Goal: Book appointment/travel/reservation

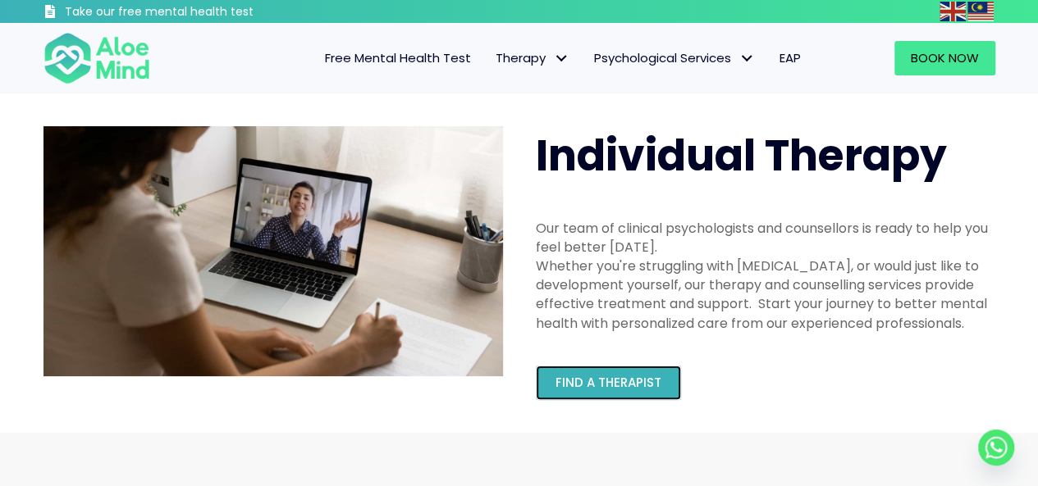
click at [622, 392] on link "Find a therapist" at bounding box center [608, 383] width 145 height 34
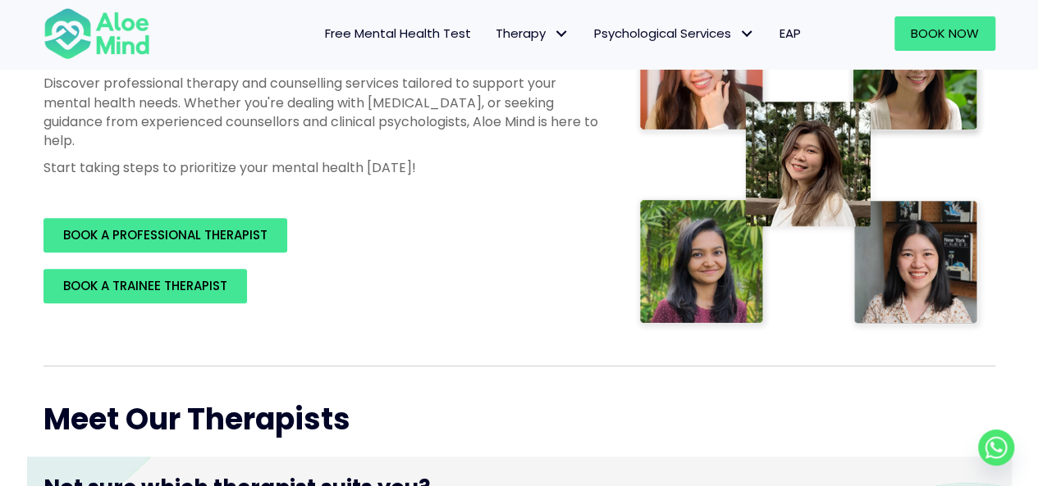
scroll to position [299, 0]
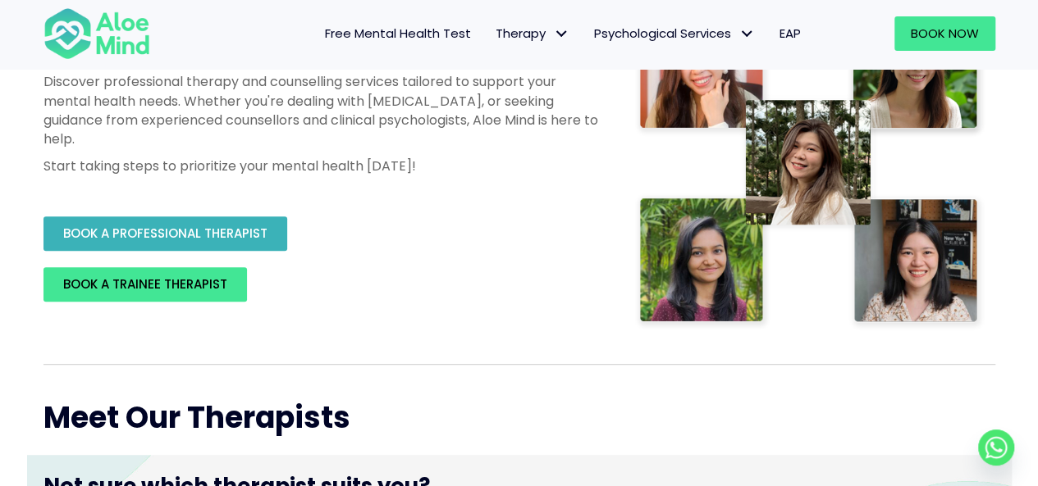
click at [236, 249] on link "BOOK A PROFESSIONAL THERAPIST" at bounding box center [165, 234] width 244 height 34
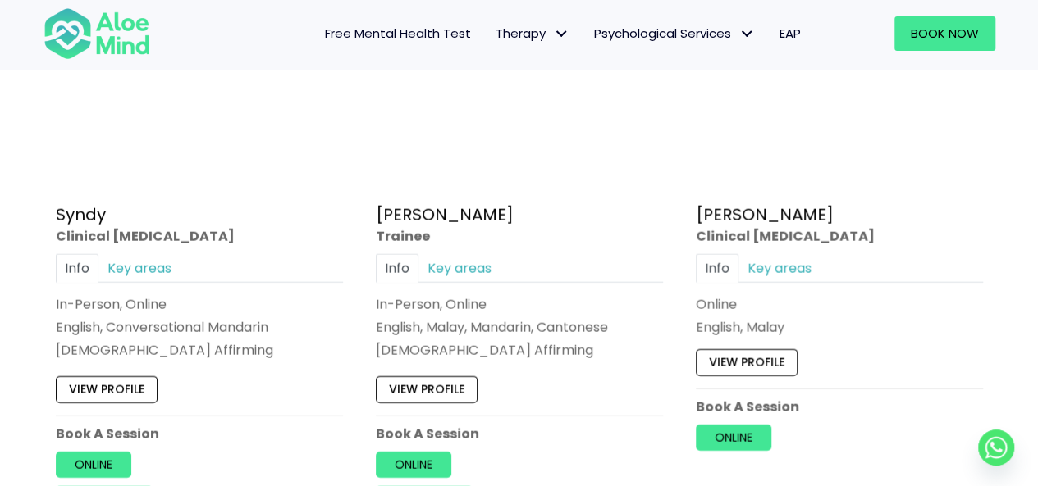
scroll to position [5258, 0]
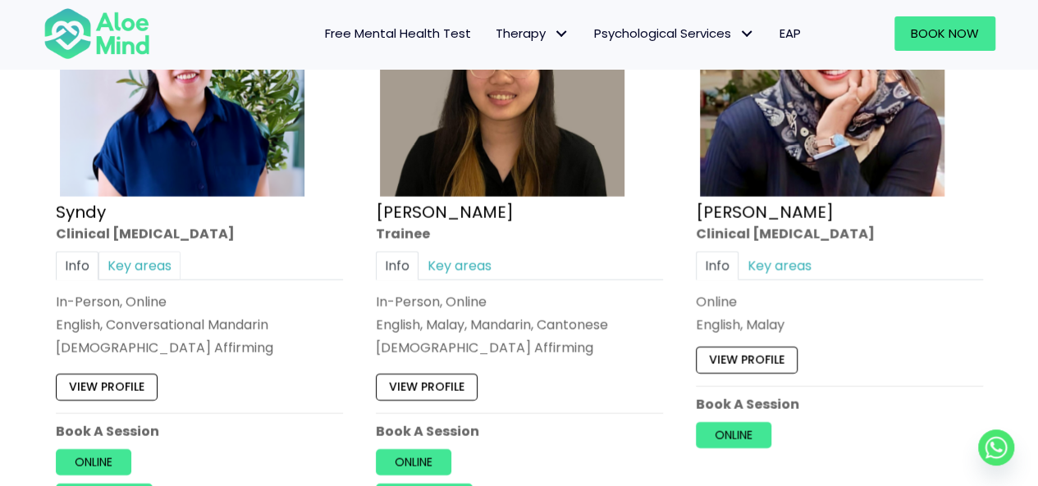
click at [143, 255] on link "Key areas" at bounding box center [139, 266] width 82 height 29
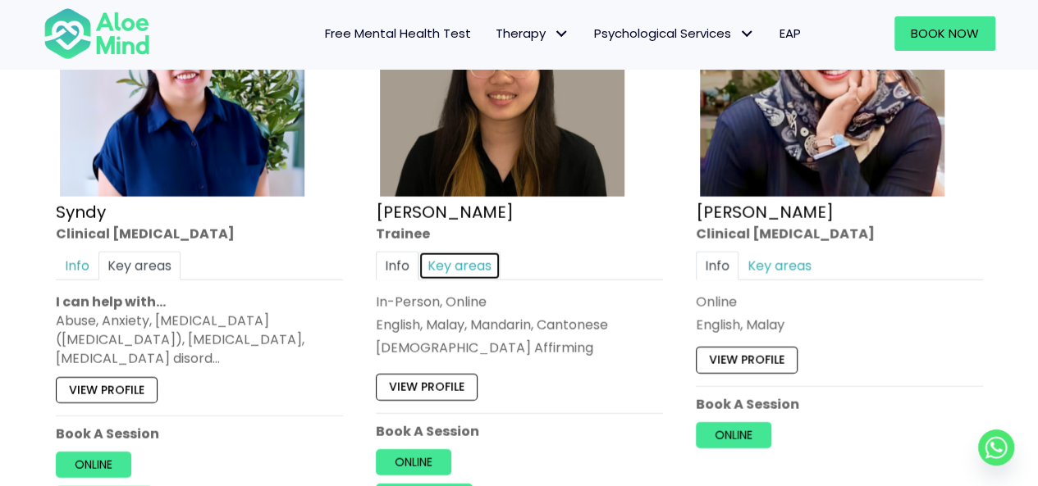
click at [482, 252] on link "Key areas" at bounding box center [459, 266] width 82 height 29
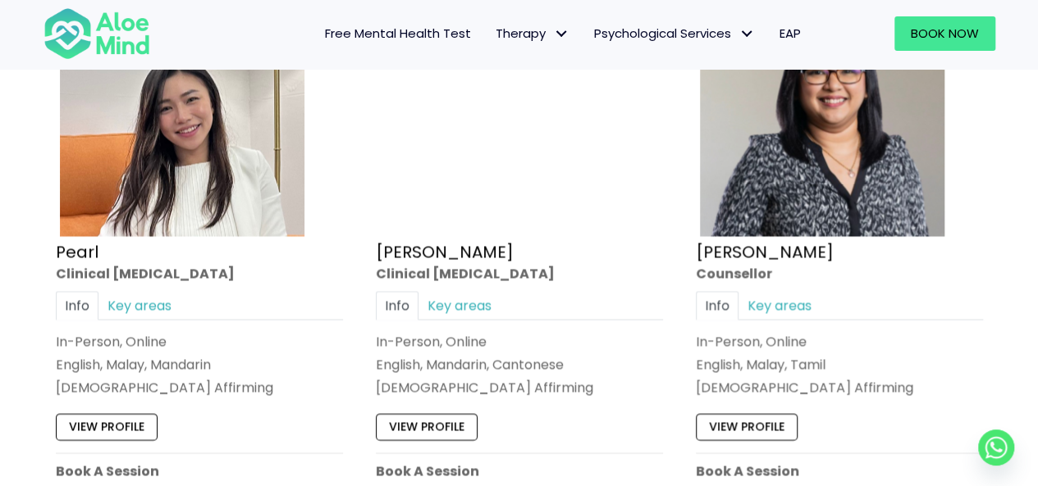
scroll to position [4614, 0]
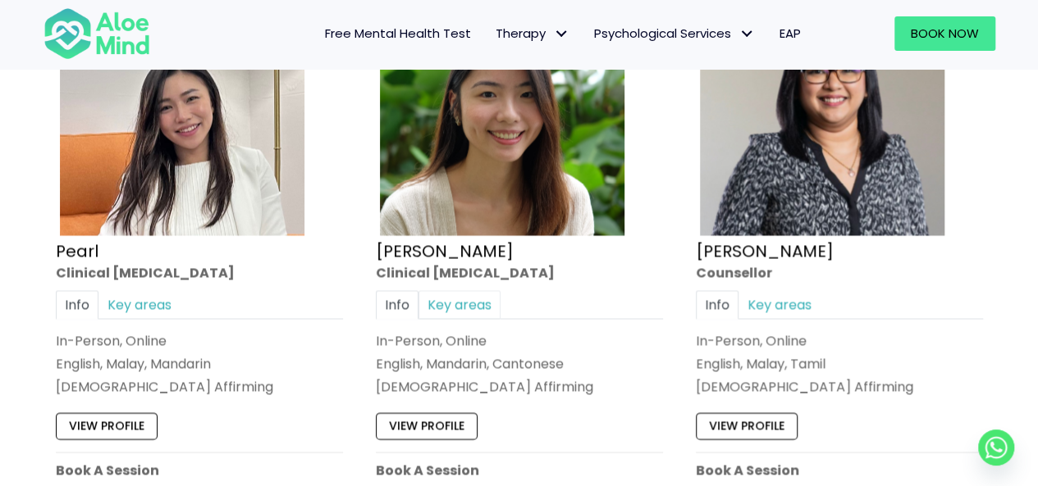
click at [489, 290] on link "Key areas" at bounding box center [459, 304] width 82 height 29
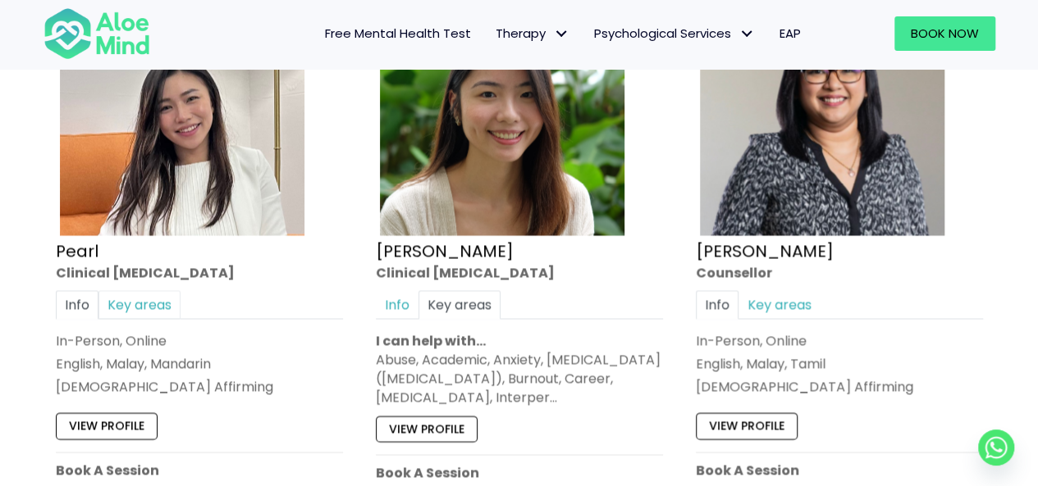
click at [167, 298] on link "Key areas" at bounding box center [139, 304] width 82 height 29
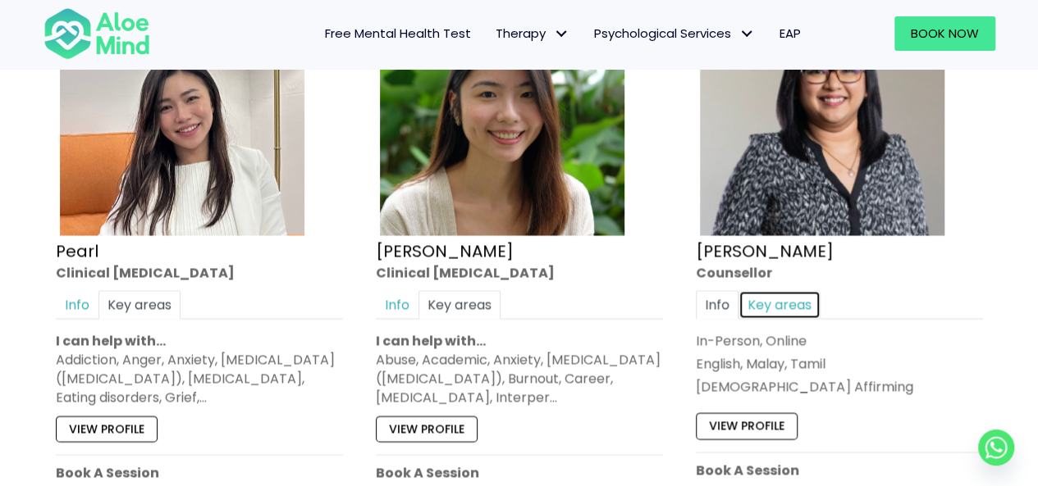
click at [785, 302] on link "Key areas" at bounding box center [779, 304] width 82 height 29
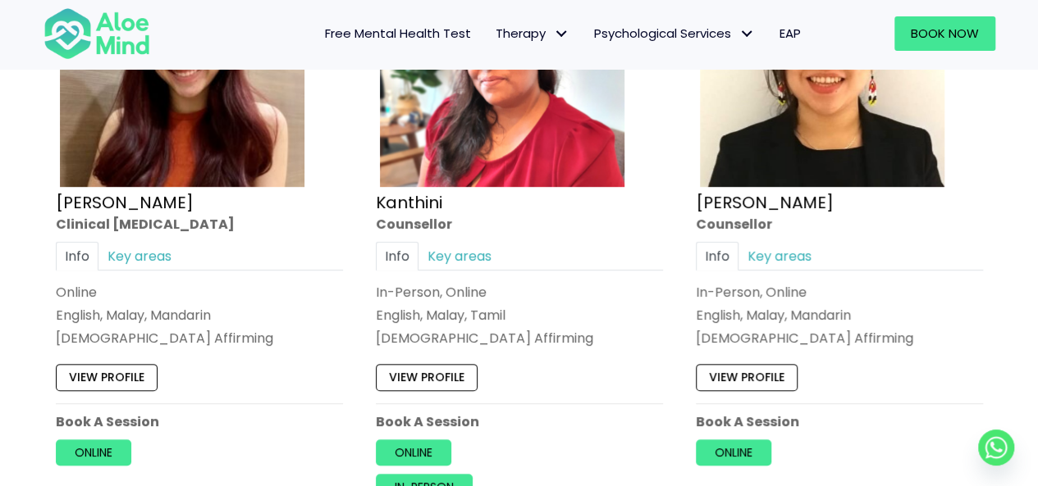
scroll to position [3451, 0]
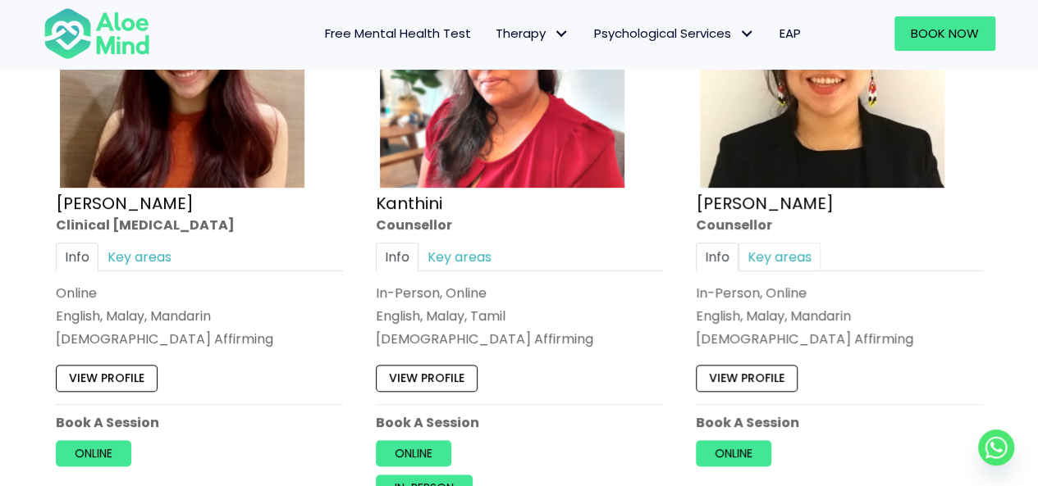
click at [774, 249] on link "Key areas" at bounding box center [779, 257] width 82 height 29
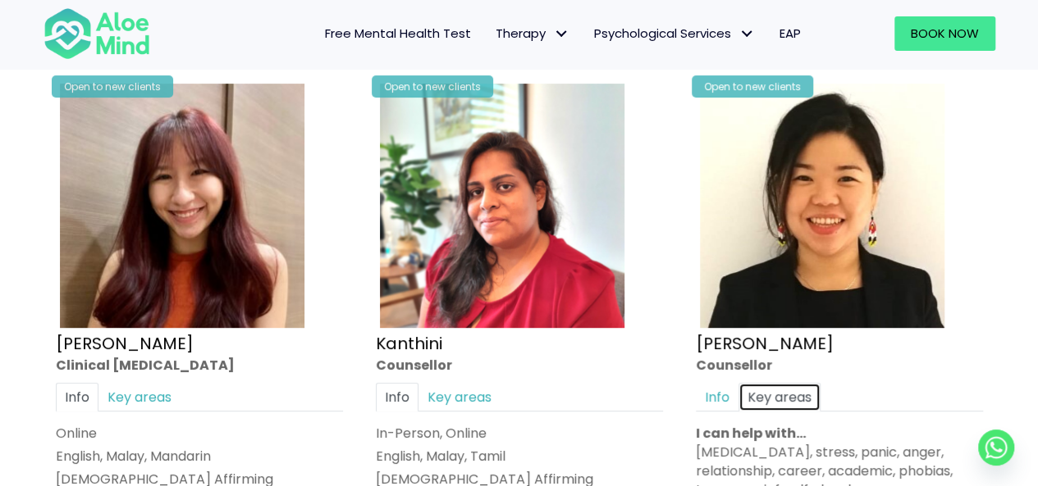
scroll to position [3300, 0]
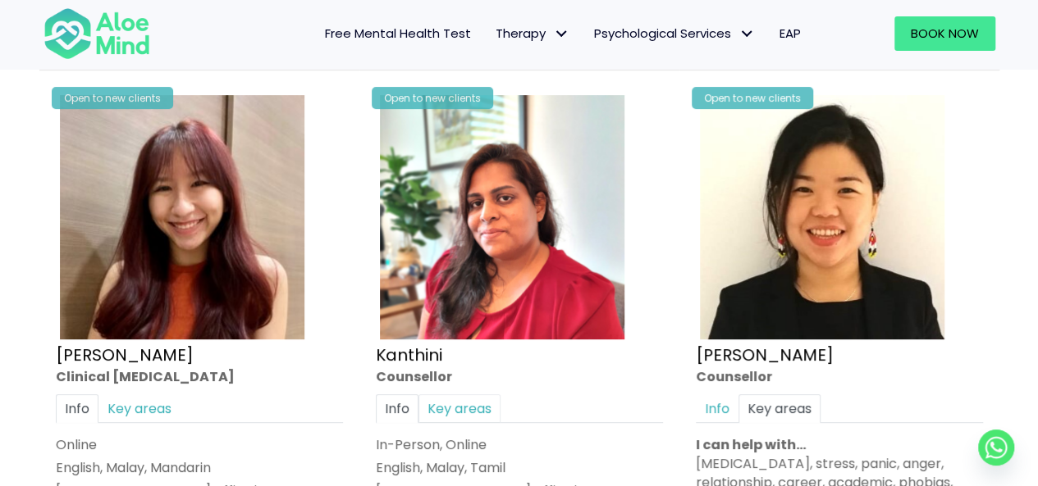
click at [486, 404] on link "Key areas" at bounding box center [459, 409] width 82 height 29
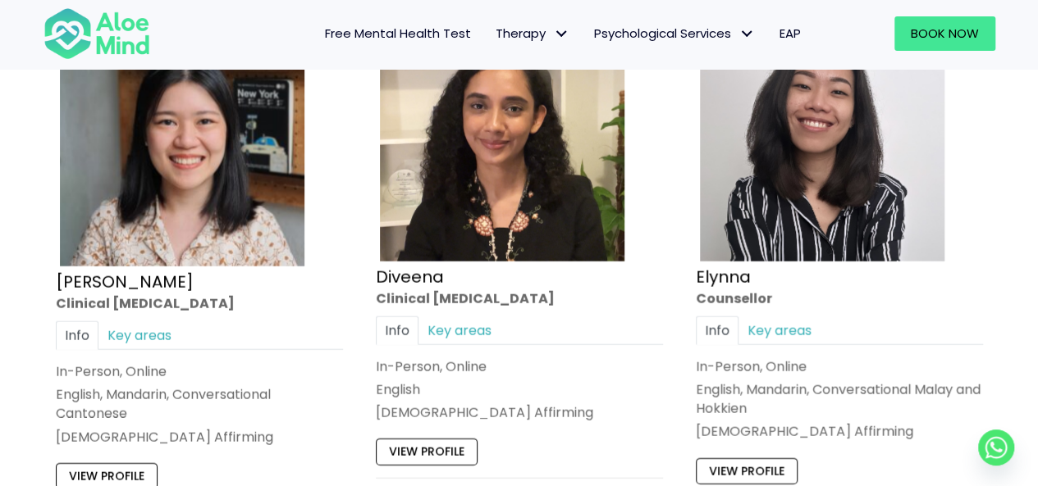
scroll to position [2124, 0]
click at [461, 331] on link "Key areas" at bounding box center [459, 331] width 82 height 29
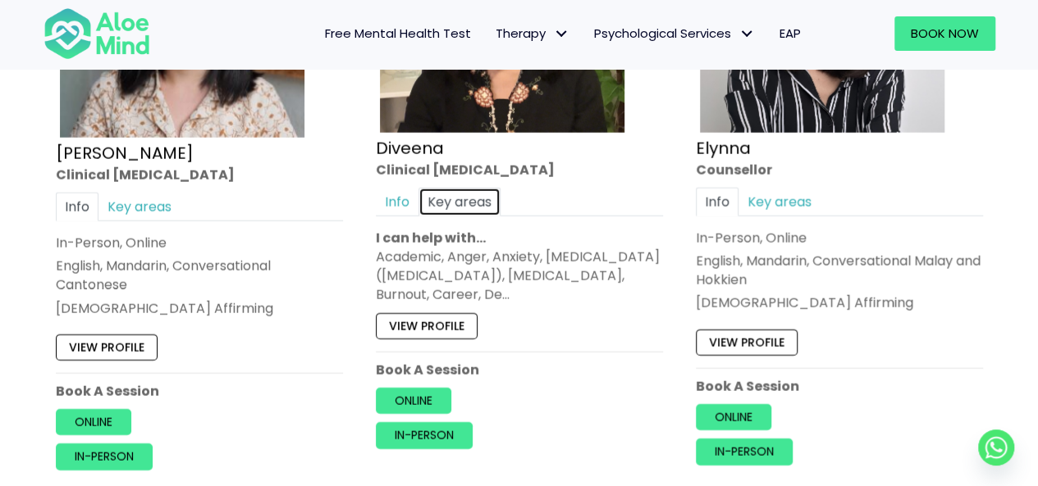
scroll to position [2254, 0]
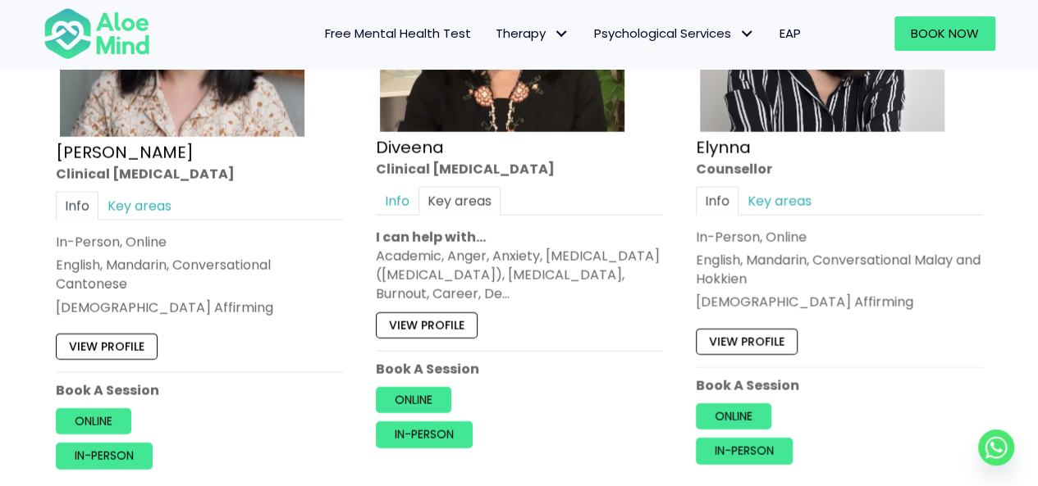
click at [547, 286] on div "Academic, Anger, Anxiety, [MEDICAL_DATA] ([MEDICAL_DATA]), [MEDICAL_DATA], Burn…" at bounding box center [519, 275] width 287 height 57
click at [422, 390] on link "Online" at bounding box center [413, 400] width 75 height 26
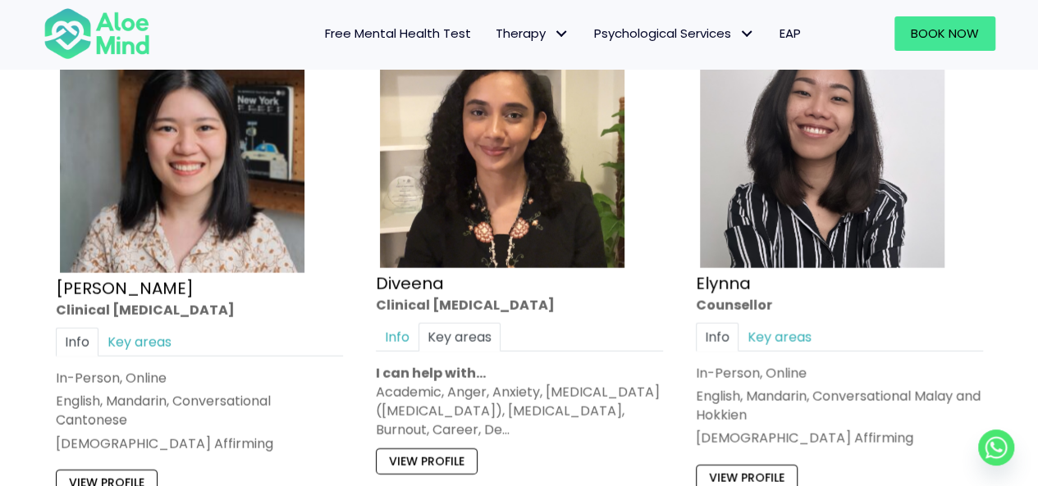
scroll to position [2119, 0]
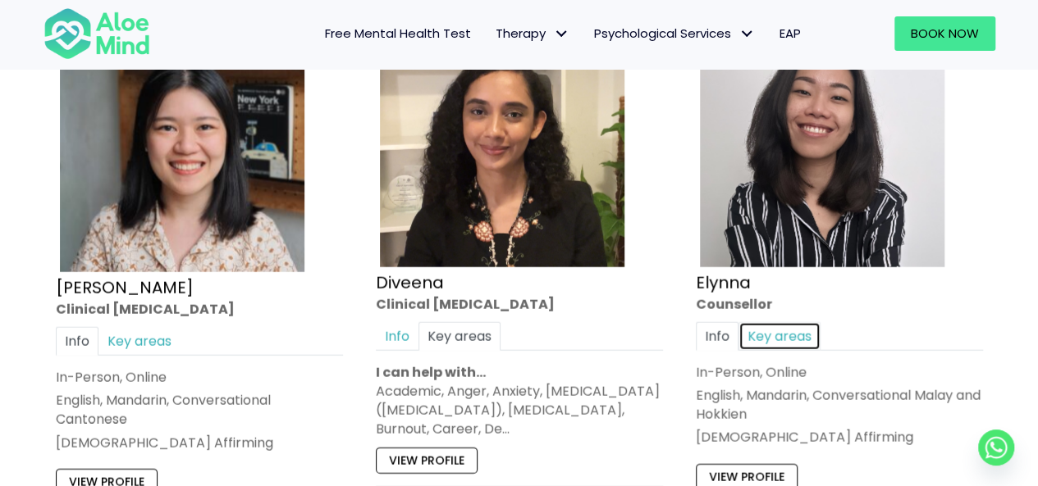
click at [787, 331] on link "Key areas" at bounding box center [779, 336] width 82 height 29
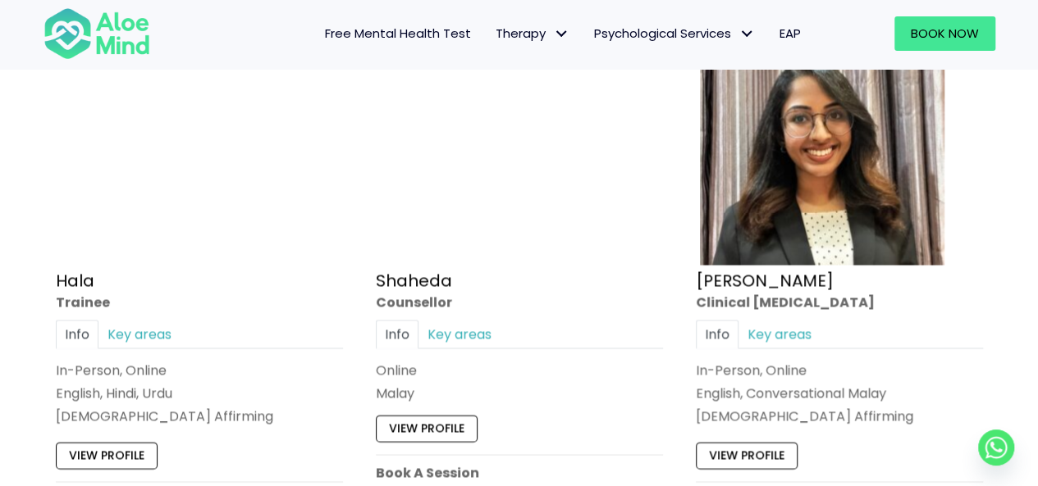
scroll to position [1515, 0]
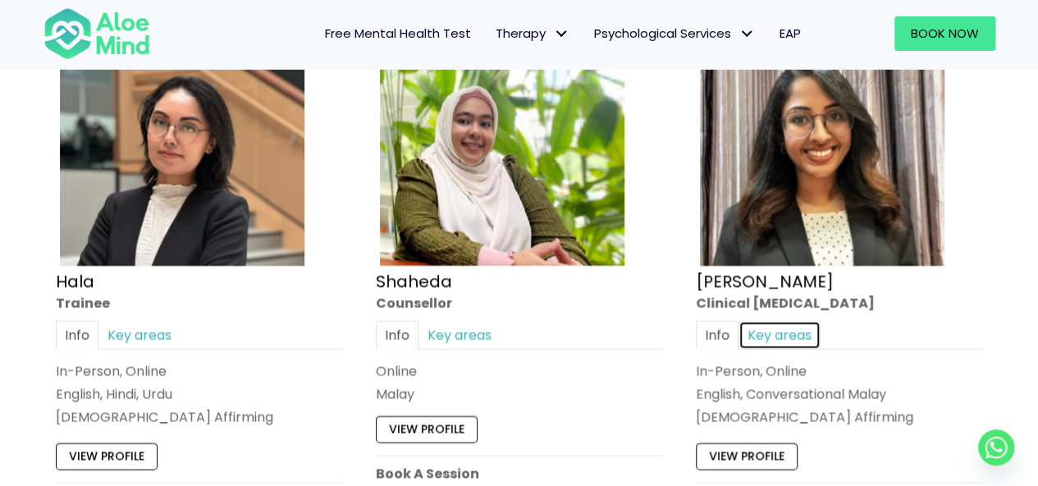
click at [792, 340] on link "Key areas" at bounding box center [779, 335] width 82 height 29
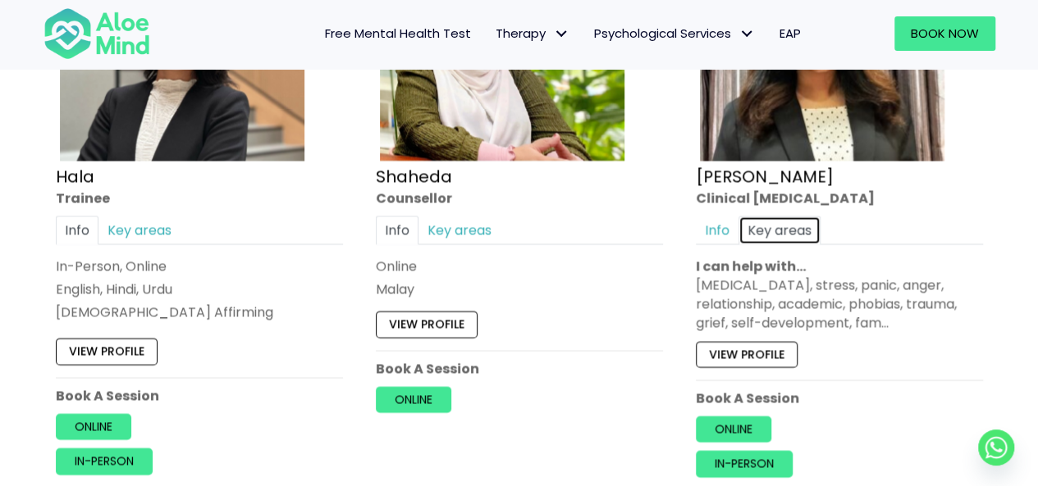
scroll to position [1623, 0]
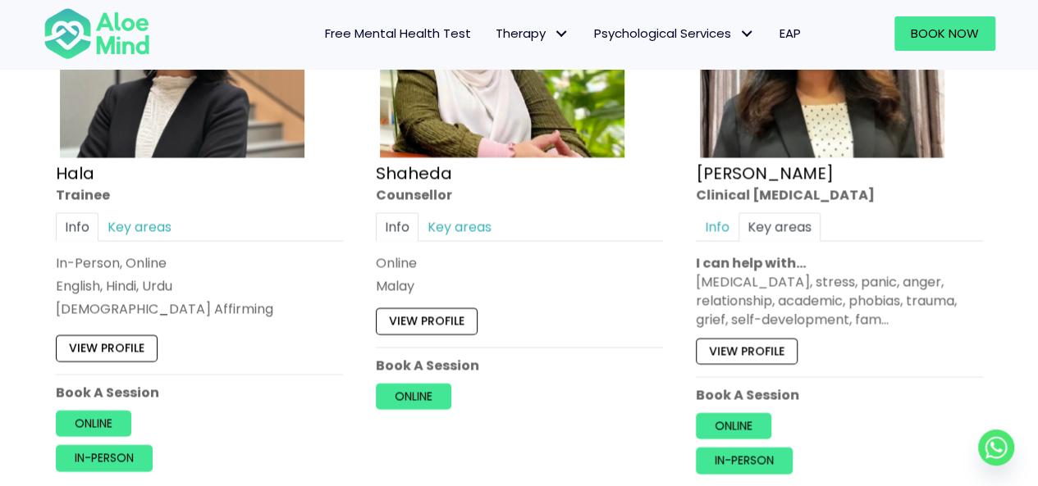
click at [871, 319] on div "[MEDICAL_DATA], stress, panic, anger, relationship, academic, phobias, trauma, …" at bounding box center [839, 301] width 287 height 57
click at [766, 355] on link "View profile" at bounding box center [747, 352] width 102 height 26
click at [84, 118] on img at bounding box center [182, 36] width 244 height 244
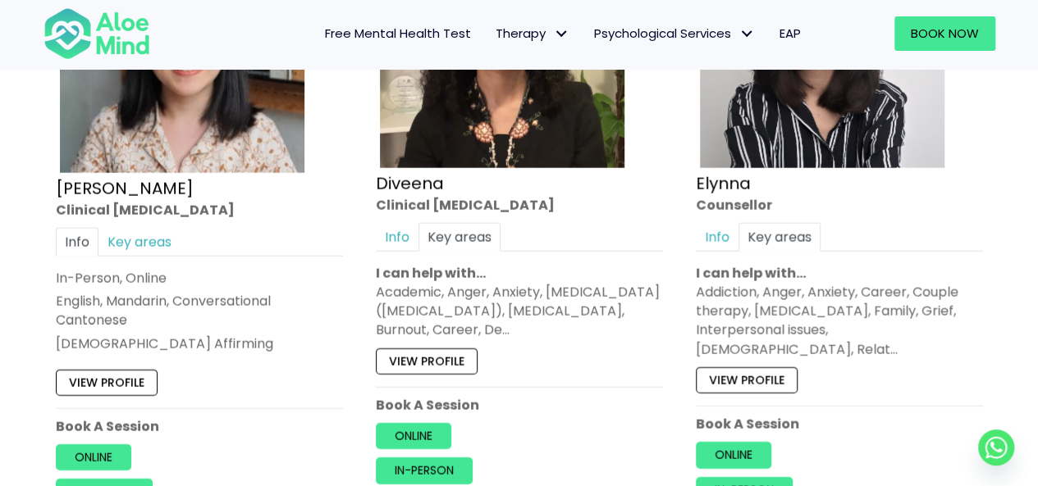
scroll to position [2231, 0]
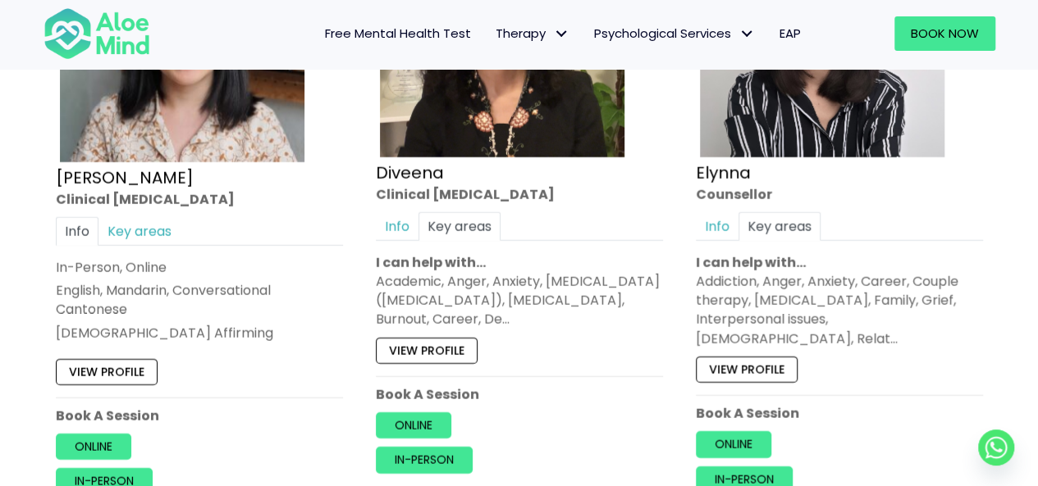
click at [120, 236] on link "Key areas" at bounding box center [139, 231] width 82 height 29
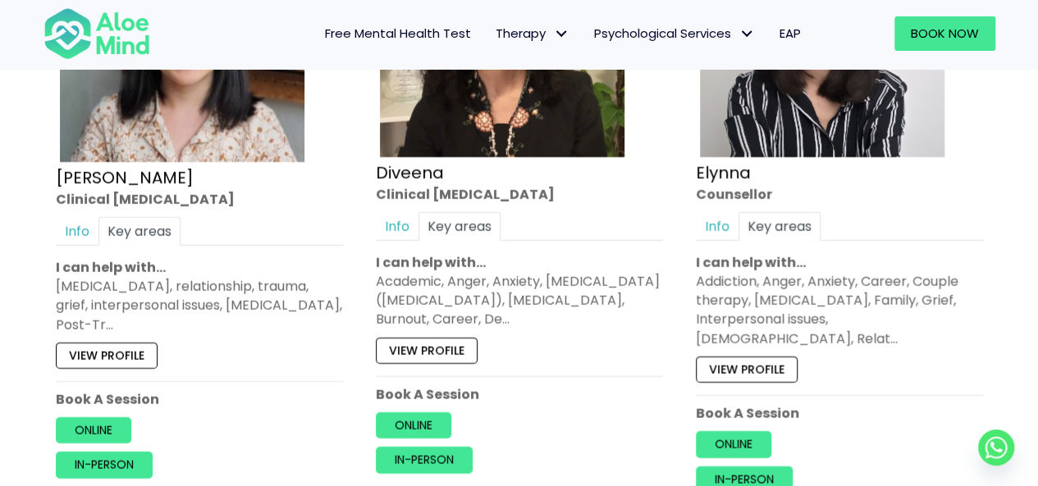
click at [157, 296] on div "[MEDICAL_DATA], relationship, trauma, grief, interpersonal issues, [MEDICAL_DAT…" at bounding box center [199, 305] width 287 height 57
click at [109, 354] on link "View profile" at bounding box center [107, 356] width 102 height 26
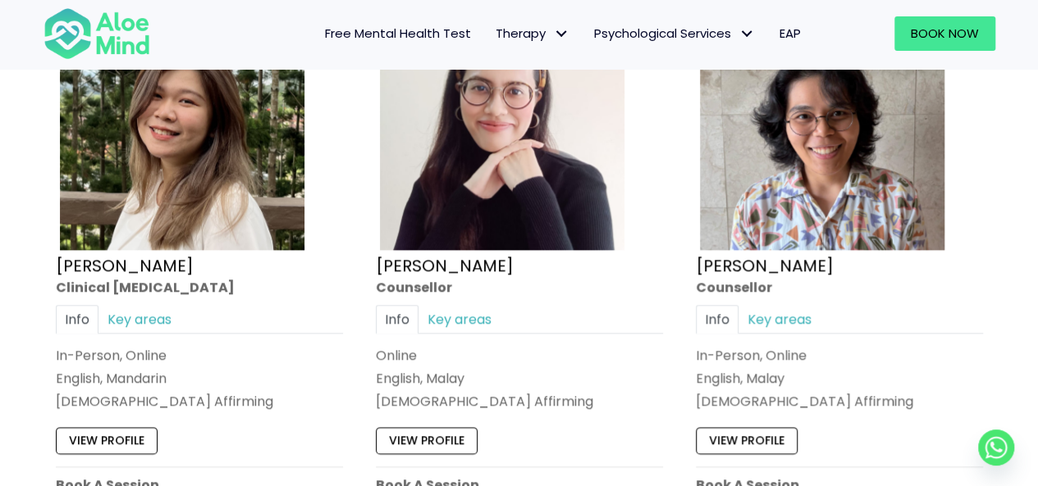
scroll to position [4005, 0]
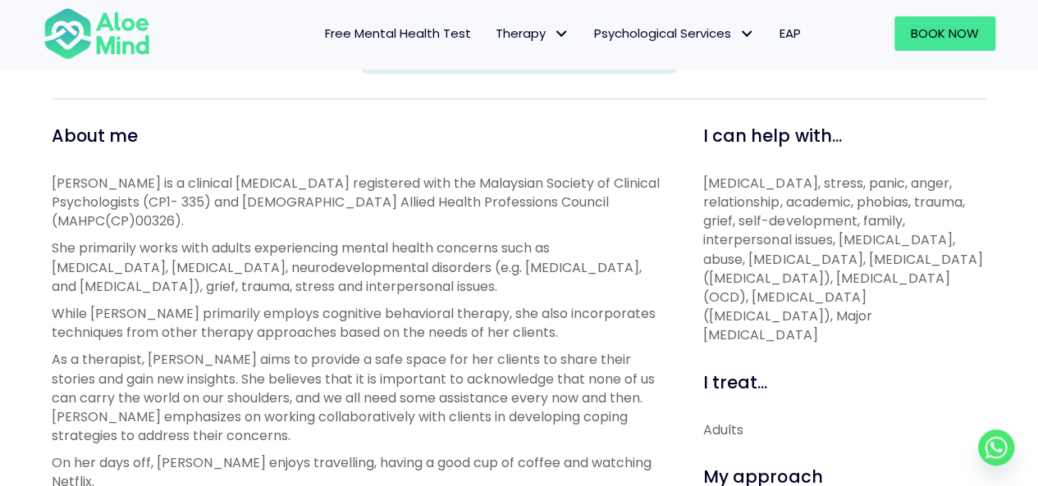
scroll to position [530, 0]
click at [75, 199] on p "Anita is a clinical psychologist registered with the Malaysian Society of Clini…" at bounding box center [359, 200] width 614 height 57
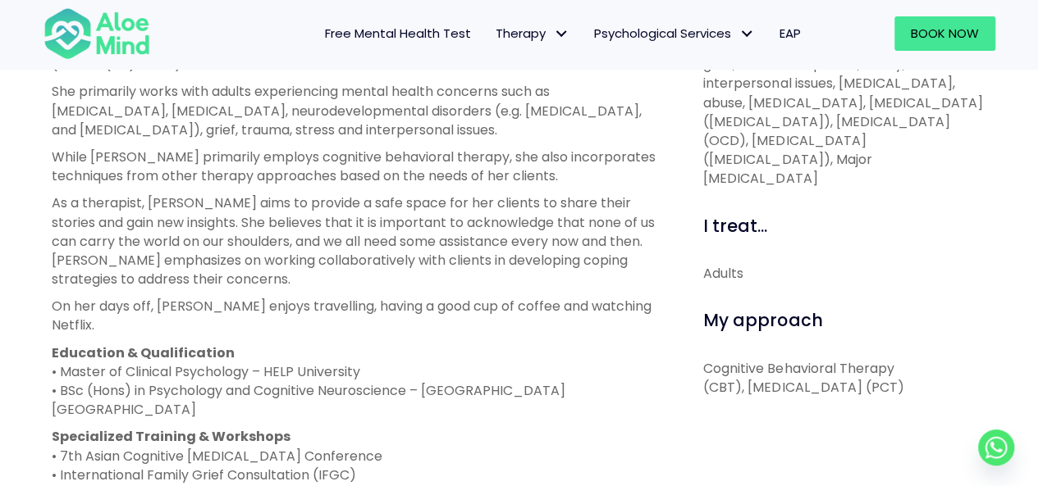
scroll to position [674, 0]
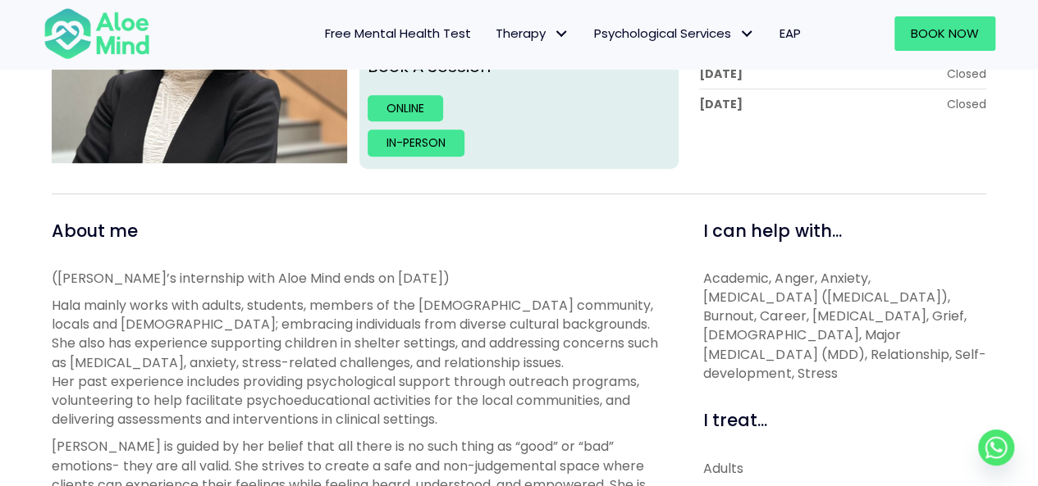
scroll to position [434, 0]
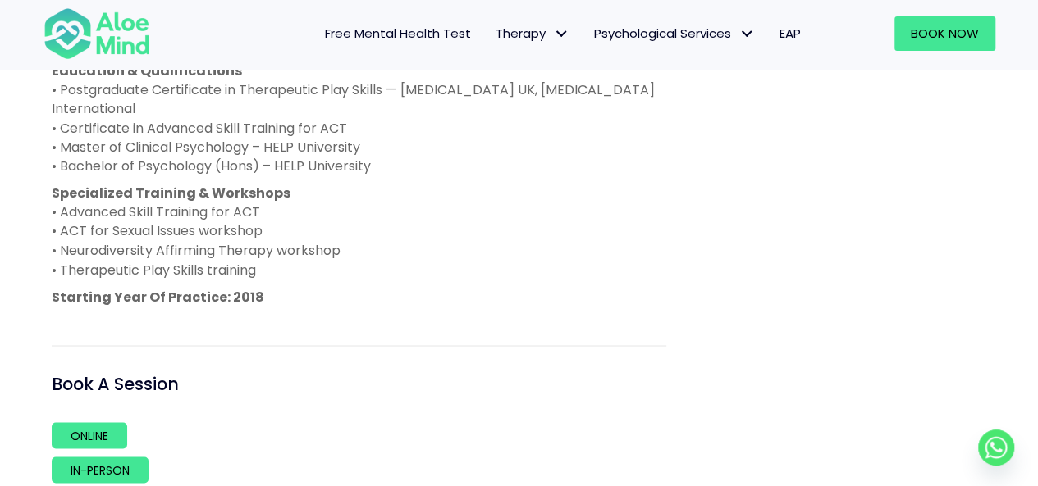
scroll to position [1284, 0]
